Goal: Information Seeking & Learning: Learn about a topic

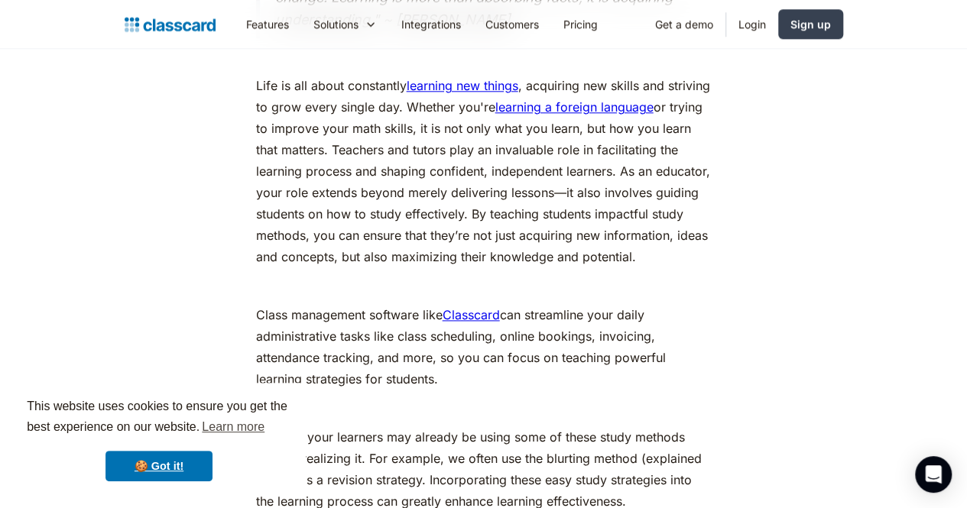
scroll to position [834, 0]
click at [175, 460] on link "🍪 Got it!" at bounding box center [158, 466] width 107 height 31
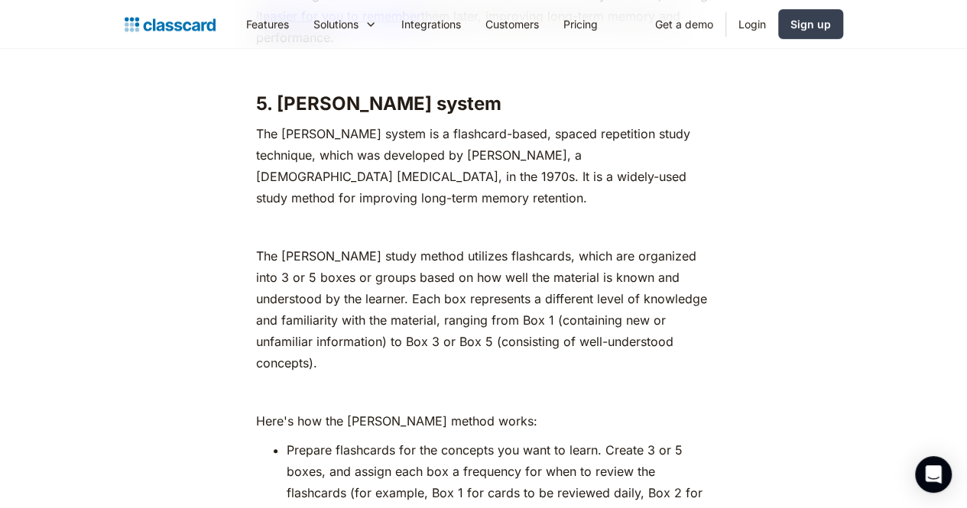
scroll to position [6031, 0]
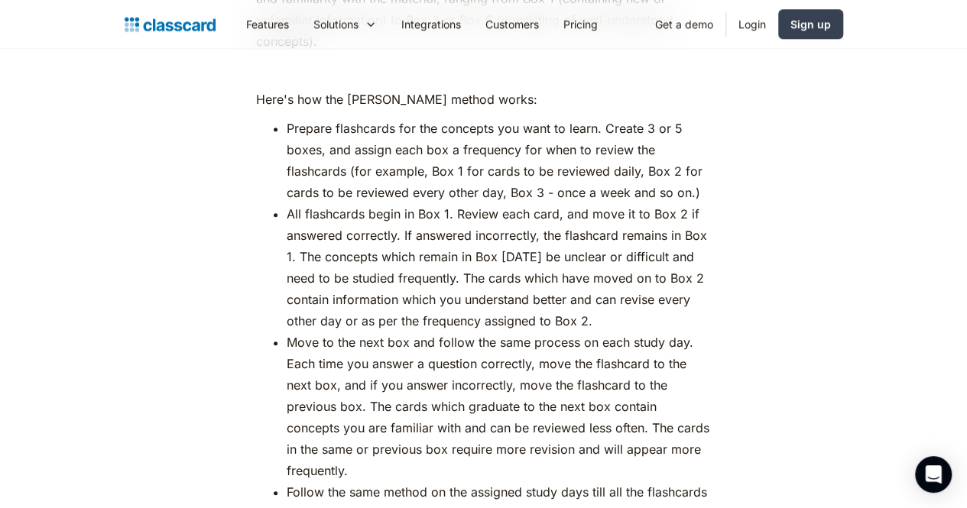
scroll to position [6353, 0]
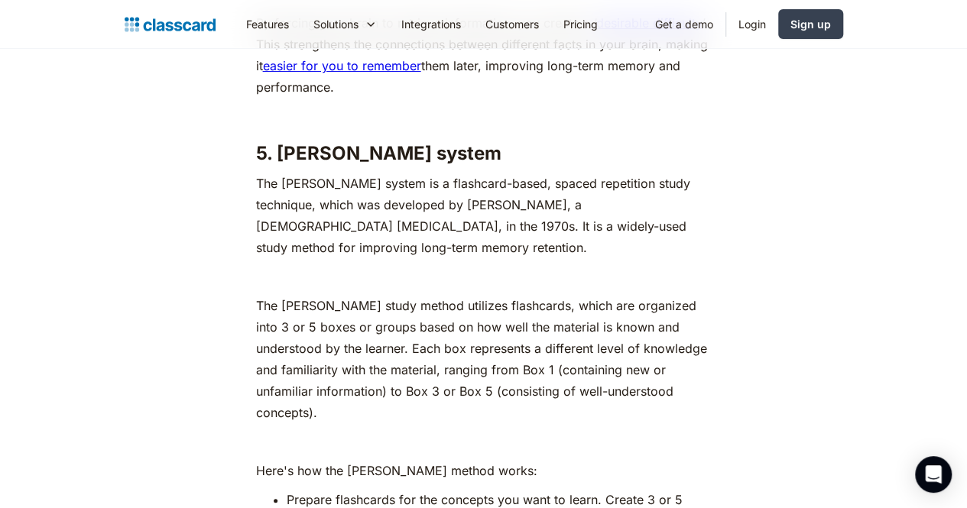
scroll to position [5979, 0]
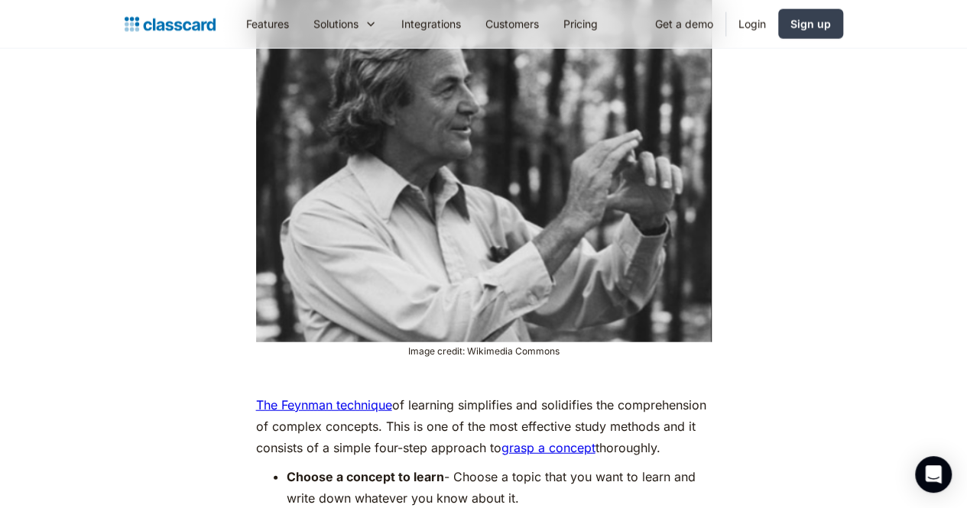
scroll to position [4592, 0]
